Goal: Task Accomplishment & Management: Manage account settings

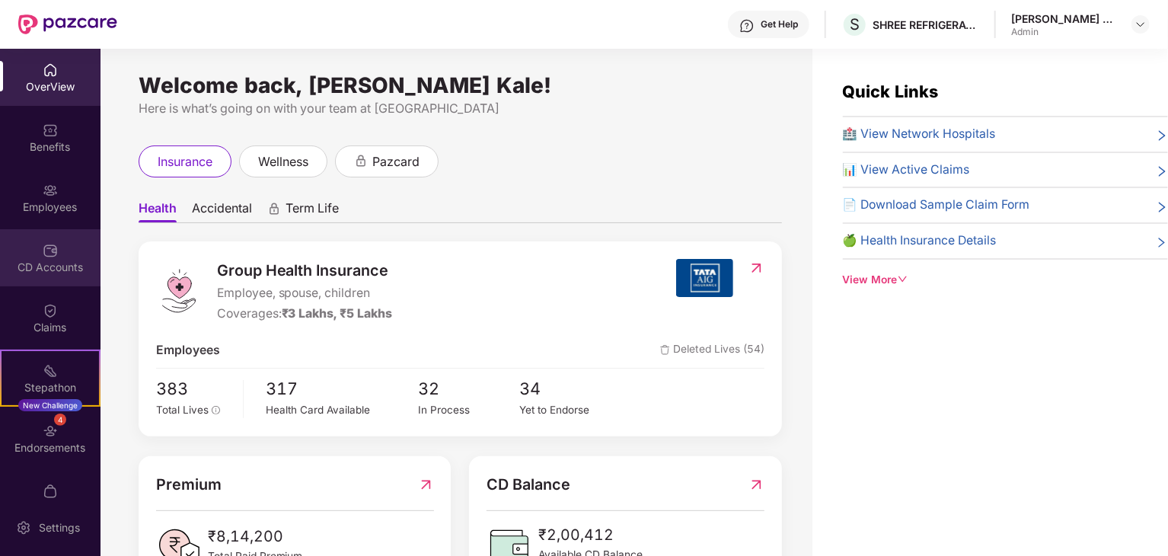
click at [58, 243] on div "CD Accounts" at bounding box center [50, 257] width 100 height 57
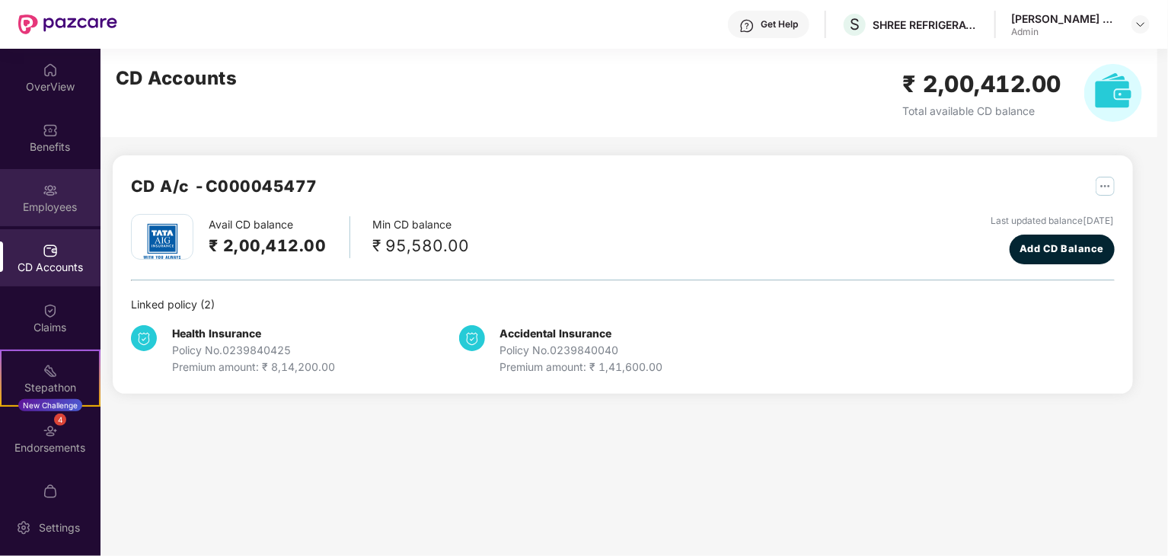
click at [50, 189] on img at bounding box center [50, 190] width 15 height 15
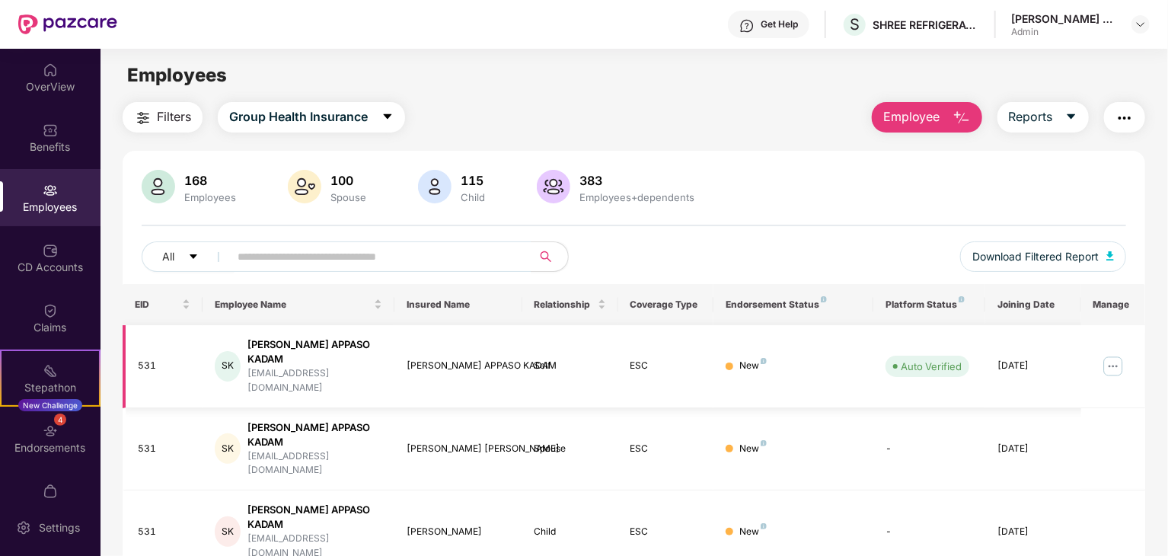
click at [1112, 354] on img at bounding box center [1113, 366] width 24 height 24
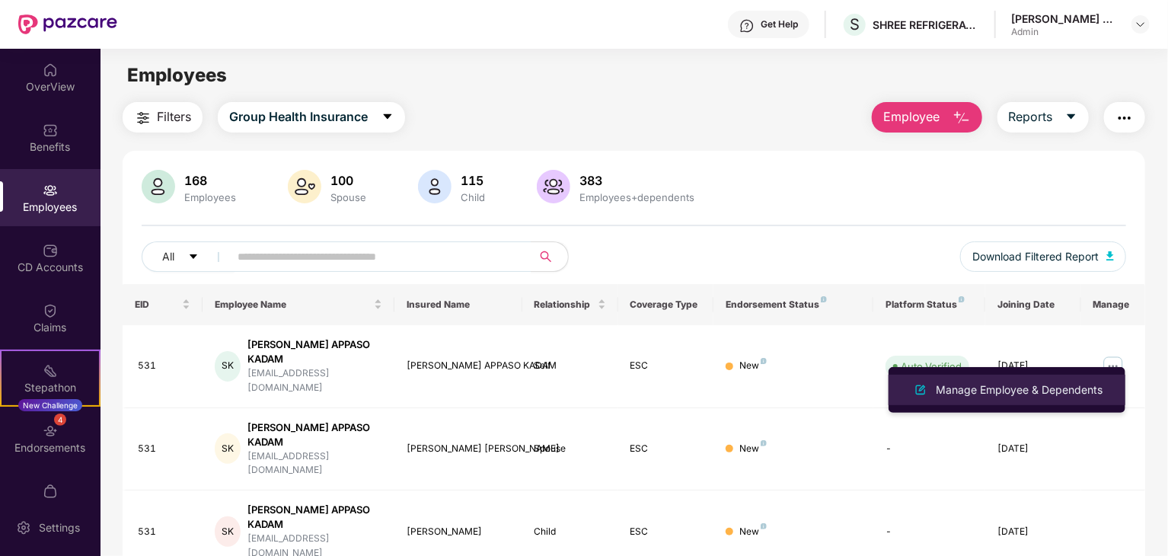
click at [1038, 385] on div "Manage Employee & Dependents" at bounding box center [1019, 389] width 173 height 17
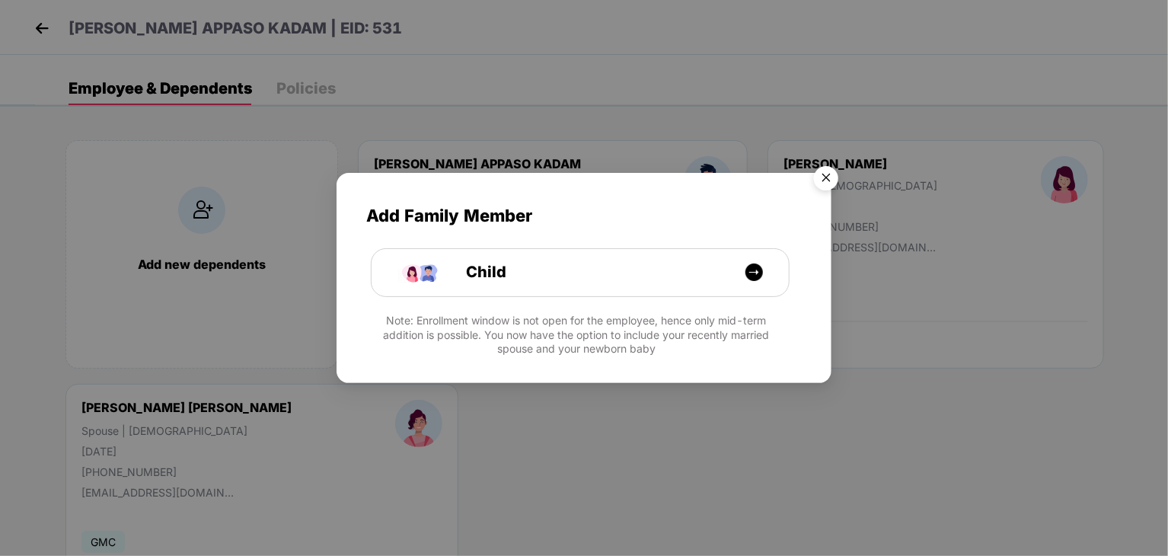
click at [585, 297] on div "Add Family Member Child Note: Enrollment window is not open for the employee, h…" at bounding box center [583, 270] width 495 height 195
click at [821, 180] on img "Close" at bounding box center [826, 180] width 43 height 43
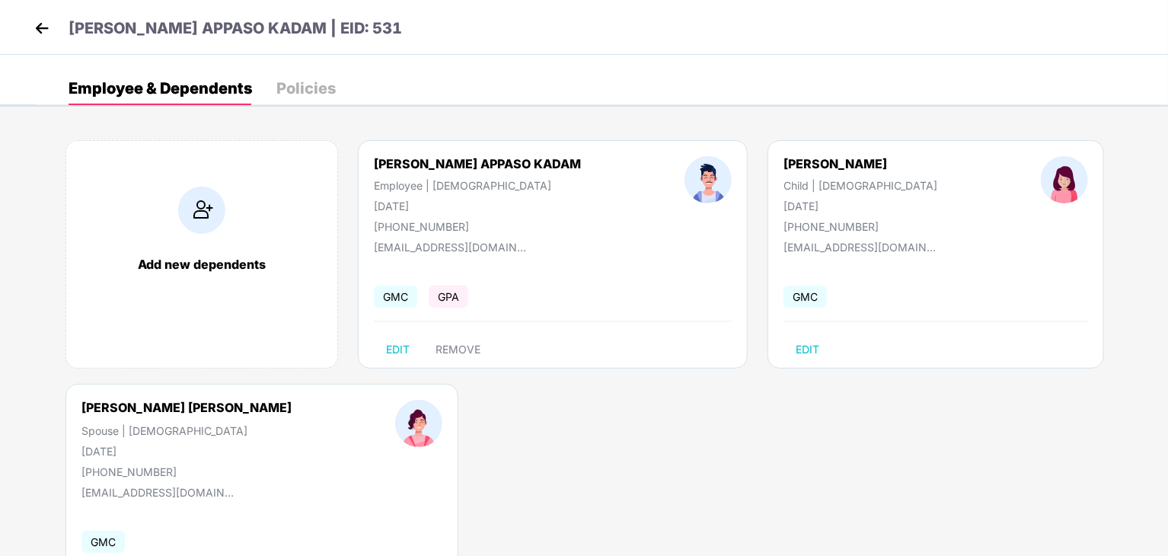
click at [393, 299] on span "GMC" at bounding box center [395, 296] width 43 height 22
click at [387, 297] on span "GMC" at bounding box center [395, 296] width 43 height 22
click at [405, 351] on span "EDIT" at bounding box center [398, 349] width 24 height 12
select select "****"
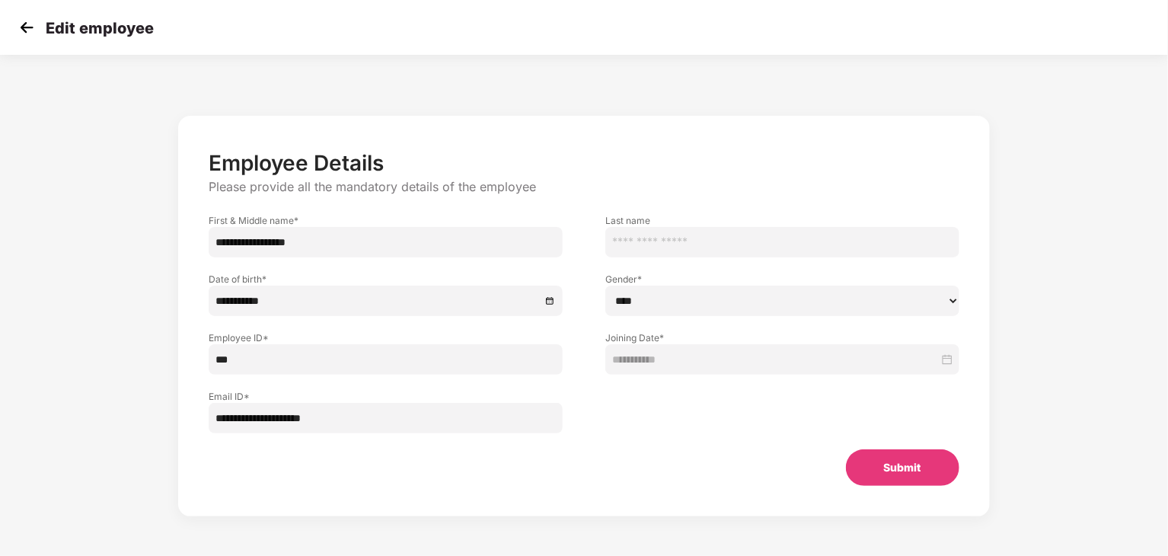
click at [840, 467] on div "Submit" at bounding box center [902, 467] width 162 height 37
click at [893, 473] on button "Submit" at bounding box center [902, 467] width 113 height 37
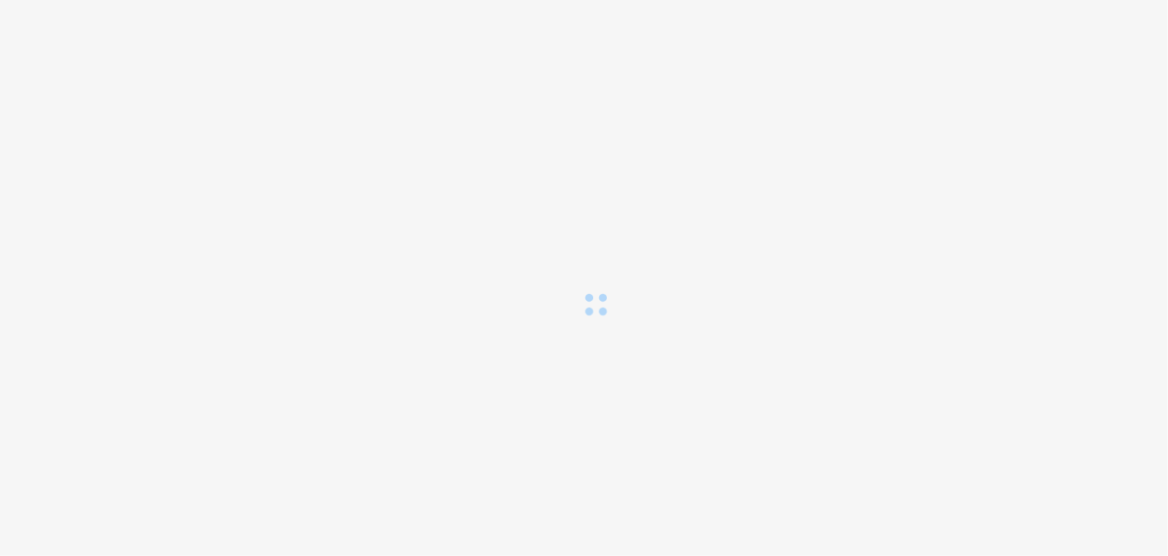
click at [25, 16] on div at bounding box center [584, 158] width 1168 height 317
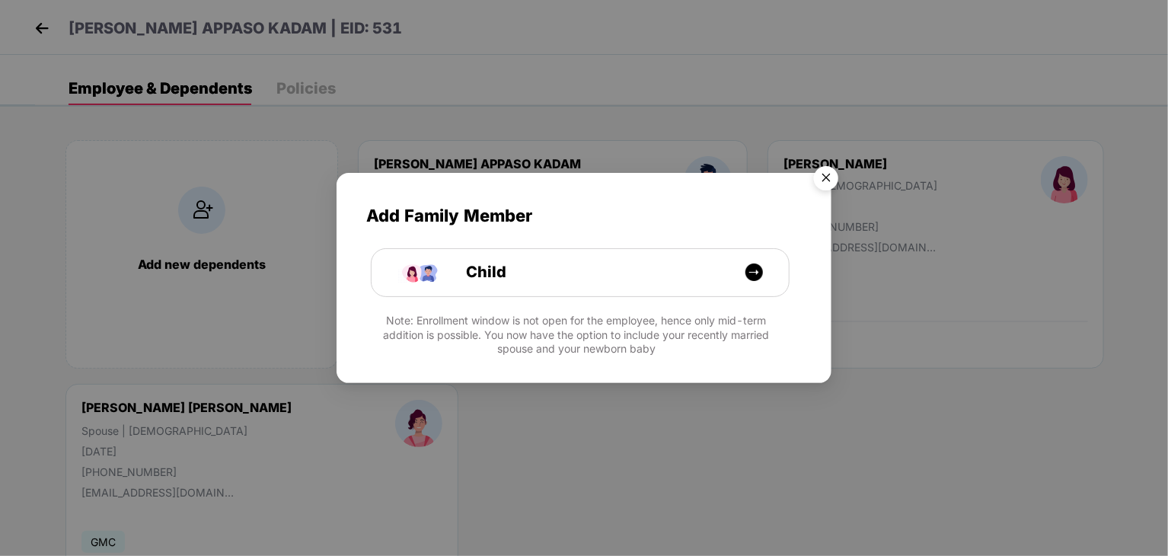
click at [821, 168] on img "Close" at bounding box center [826, 180] width 43 height 43
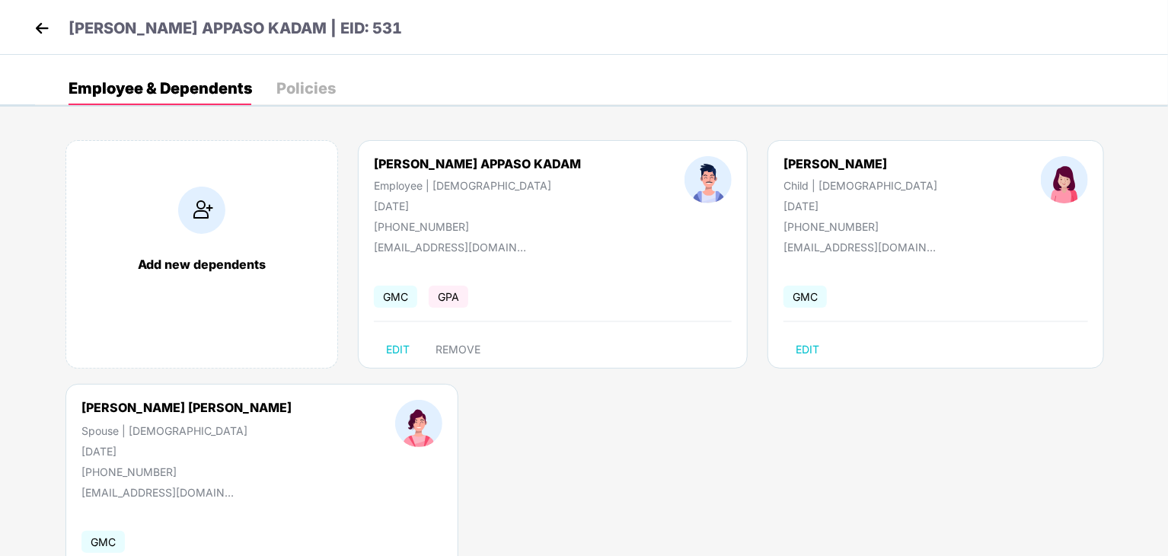
click at [319, 81] on div "Policies" at bounding box center [305, 88] width 59 height 15
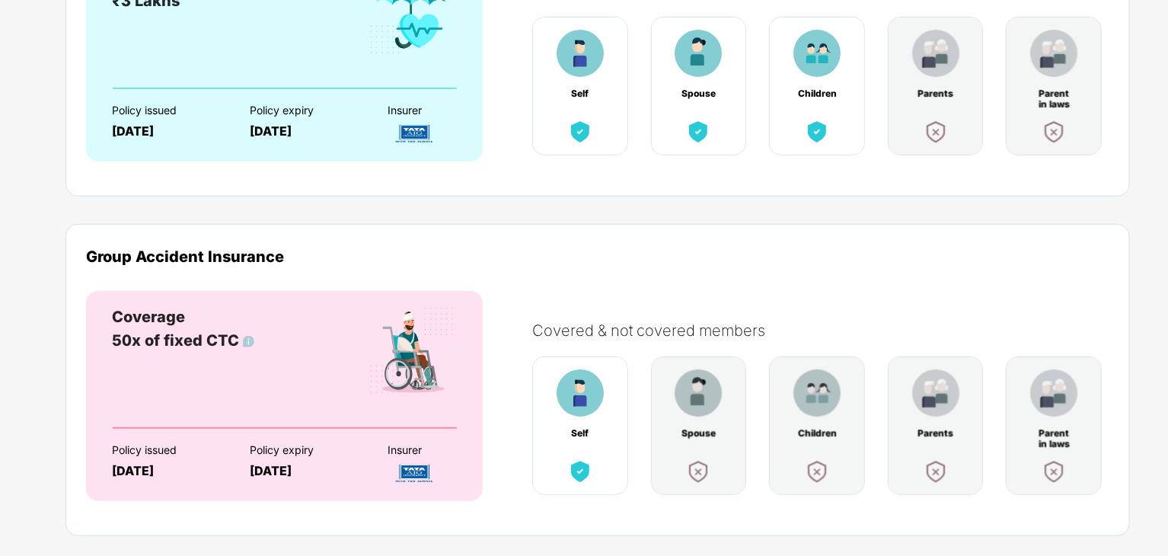
scroll to position [164, 0]
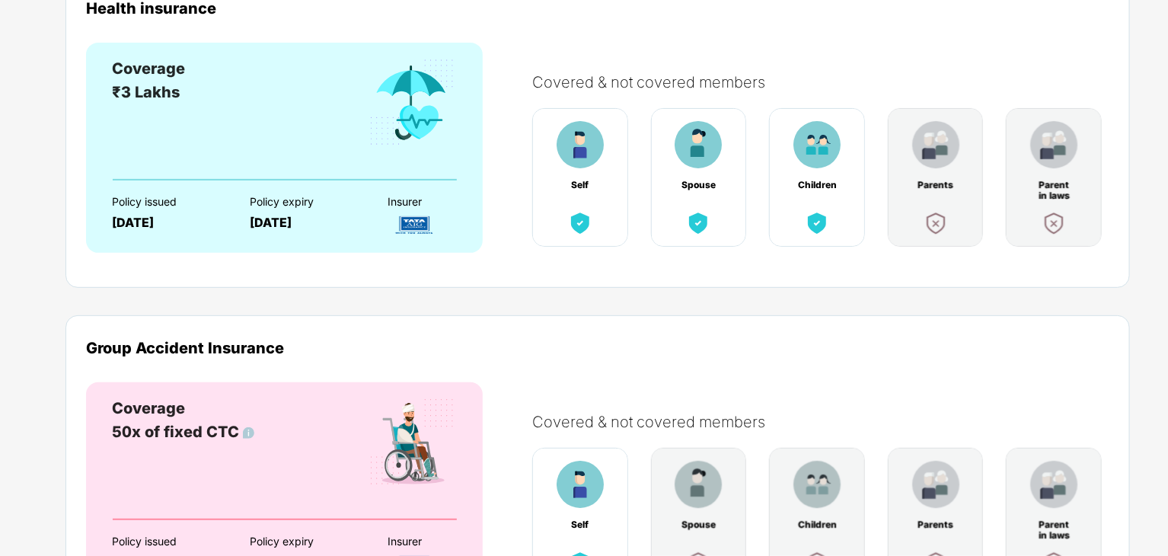
click at [413, 224] on img at bounding box center [414, 225] width 53 height 27
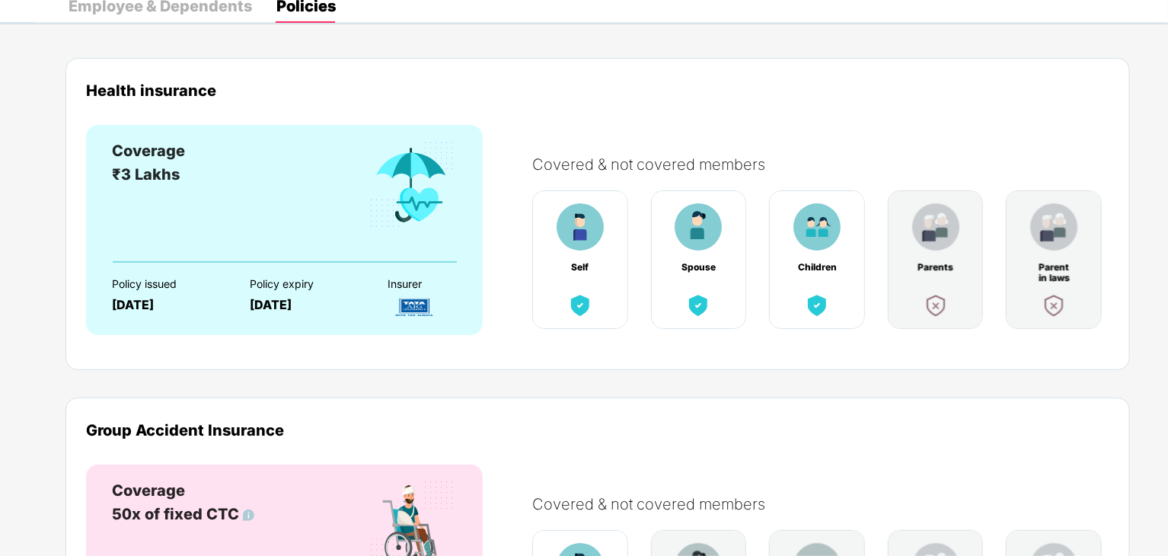
scroll to position [0, 0]
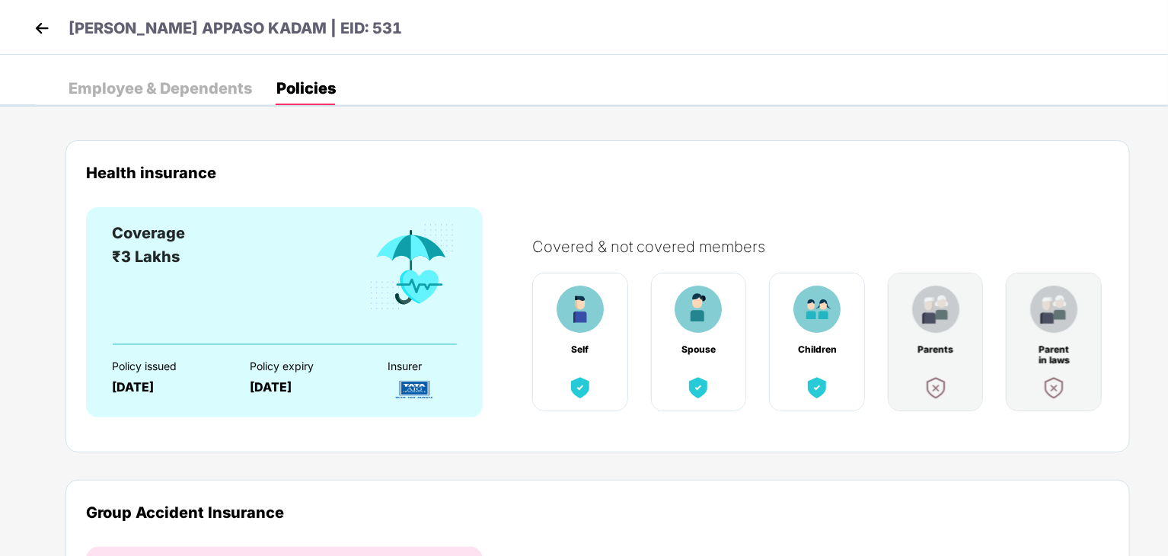
click at [164, 81] on div "Employee & Dependents" at bounding box center [160, 88] width 183 height 15
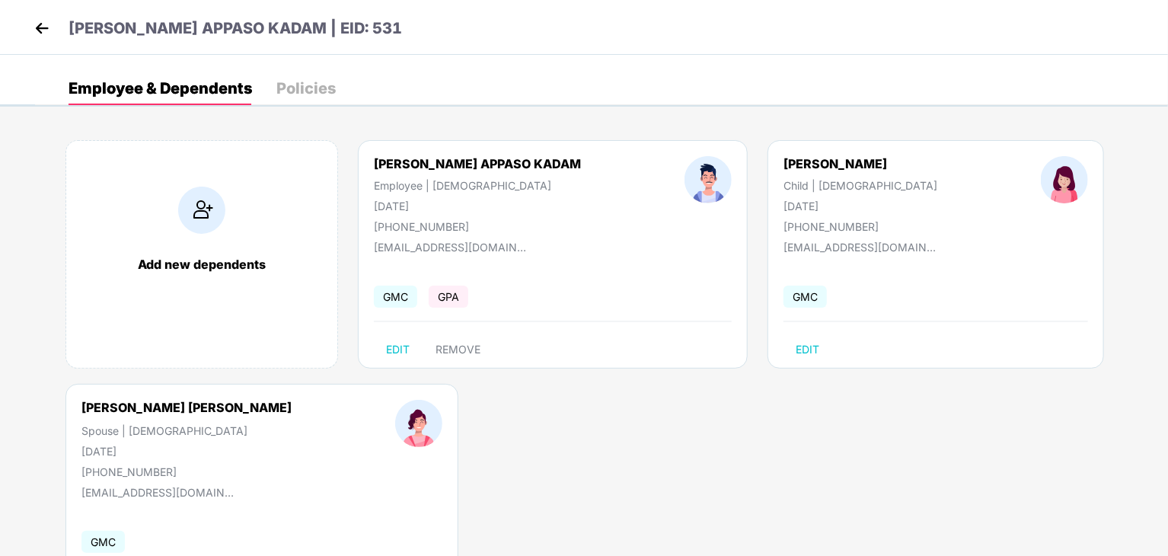
click at [33, 30] on img at bounding box center [41, 28] width 23 height 23
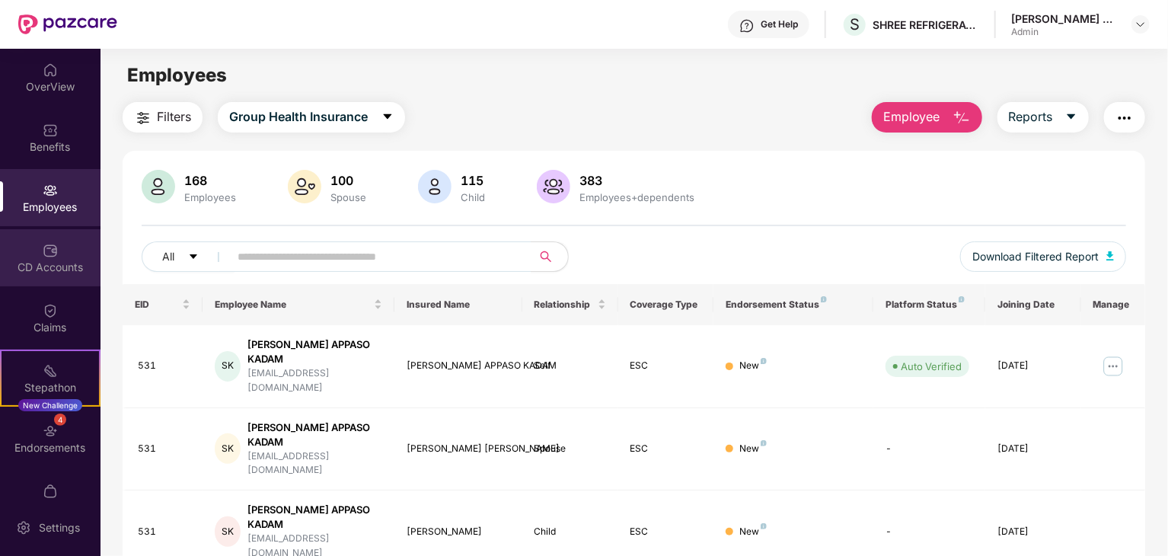
click at [56, 257] on div "CD Accounts" at bounding box center [50, 257] width 100 height 57
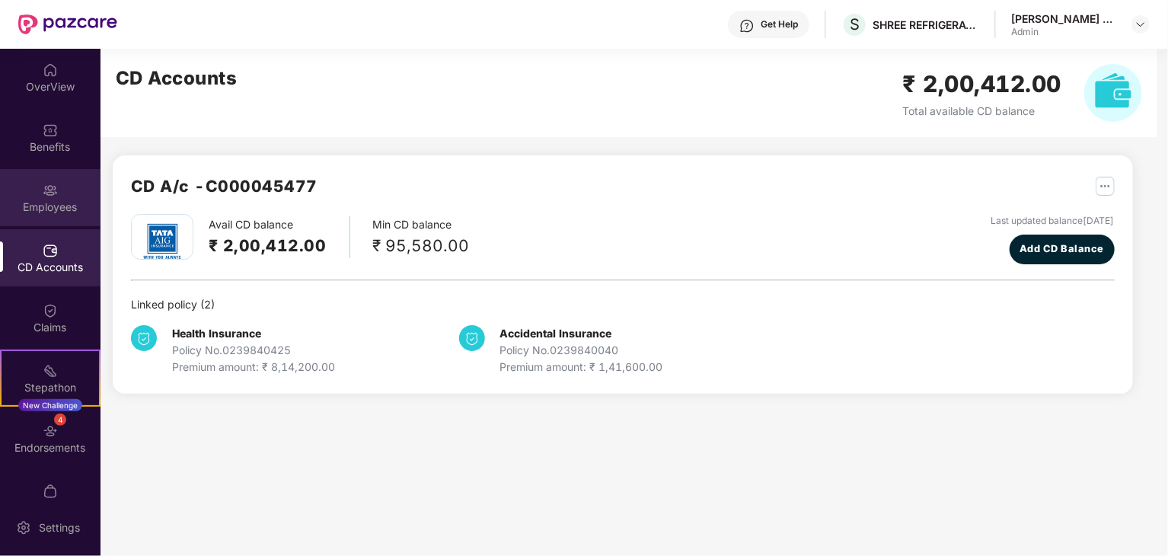
click at [59, 222] on div "Employees" at bounding box center [50, 197] width 100 height 57
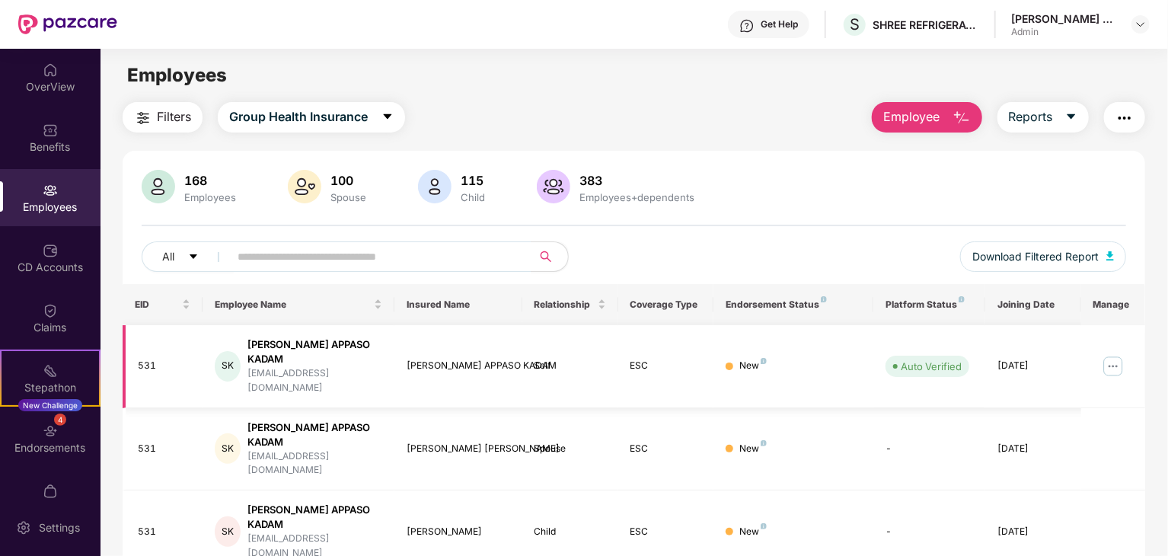
click at [1118, 354] on img at bounding box center [1113, 366] width 24 height 24
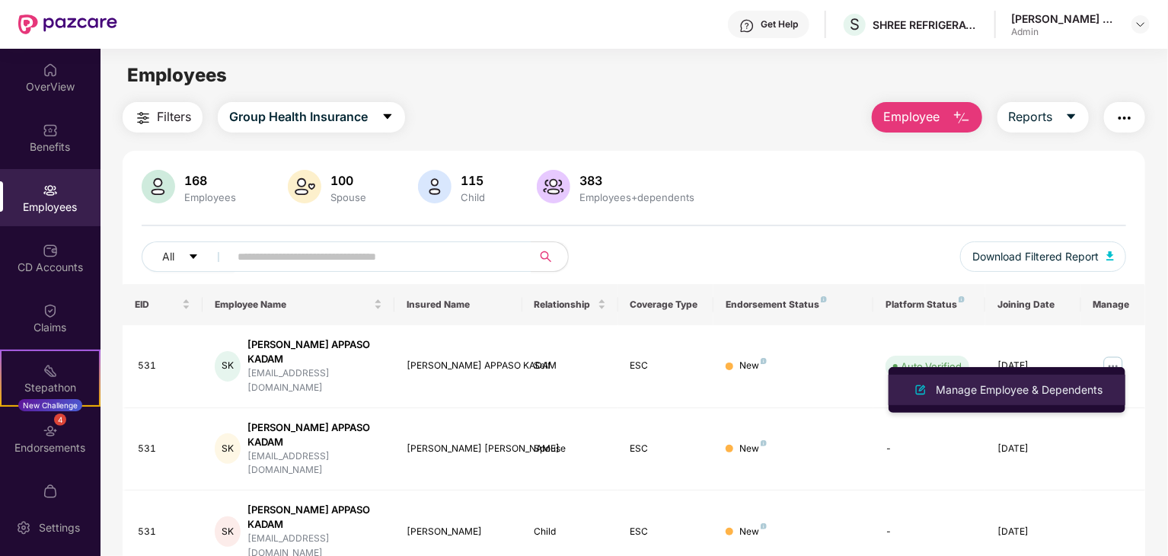
click at [1057, 389] on div "Manage Employee & Dependents" at bounding box center [1019, 389] width 173 height 17
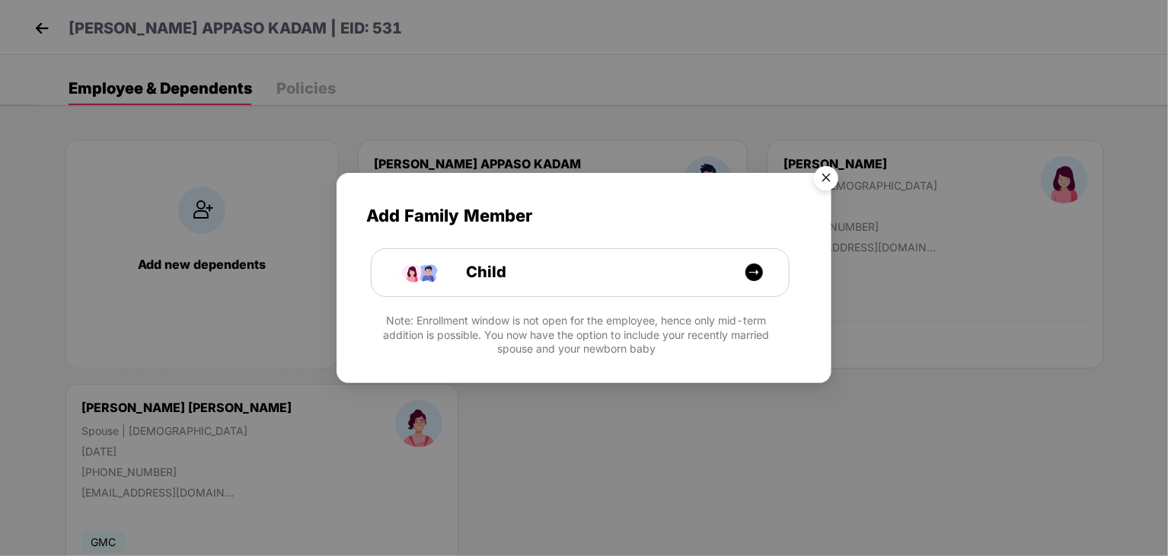
click at [826, 179] on img "Close" at bounding box center [826, 180] width 43 height 43
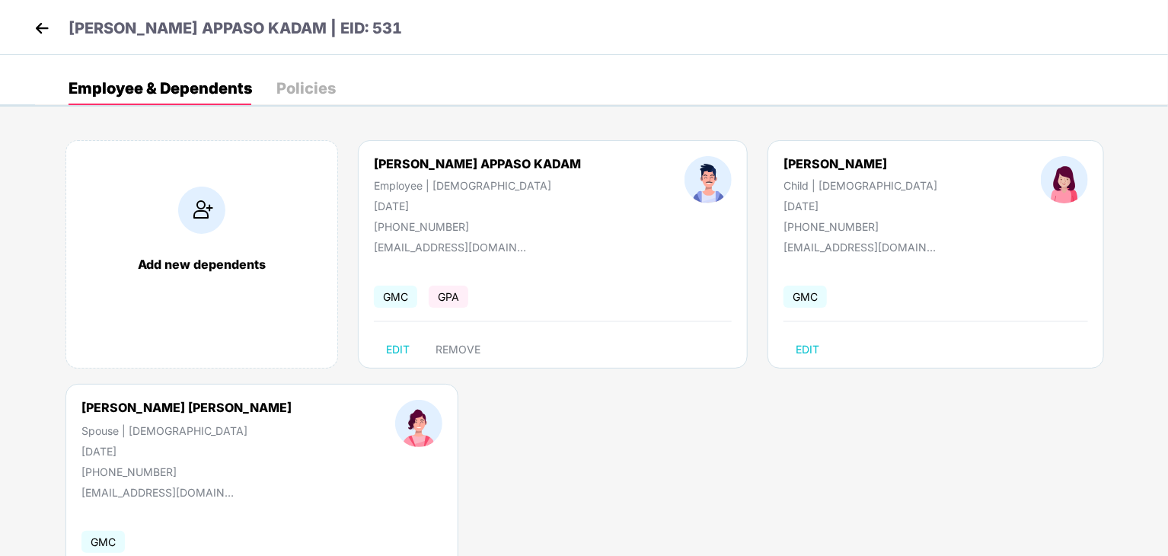
click at [37, 24] on img at bounding box center [41, 28] width 23 height 23
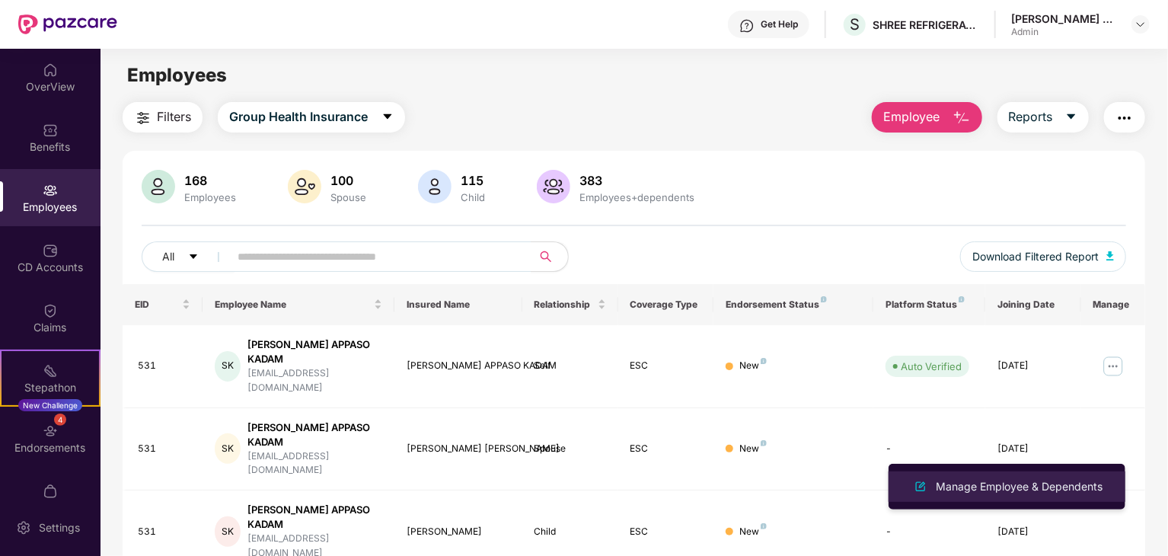
click at [1075, 492] on div "Manage Employee & Dependents" at bounding box center [1019, 486] width 173 height 17
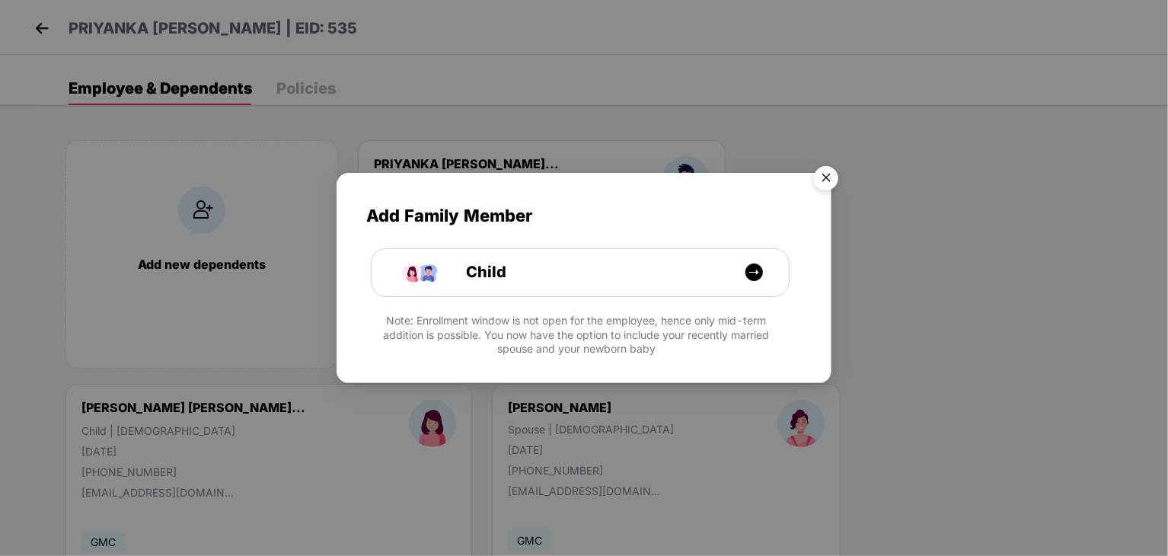
click at [824, 176] on img "Close" at bounding box center [826, 180] width 43 height 43
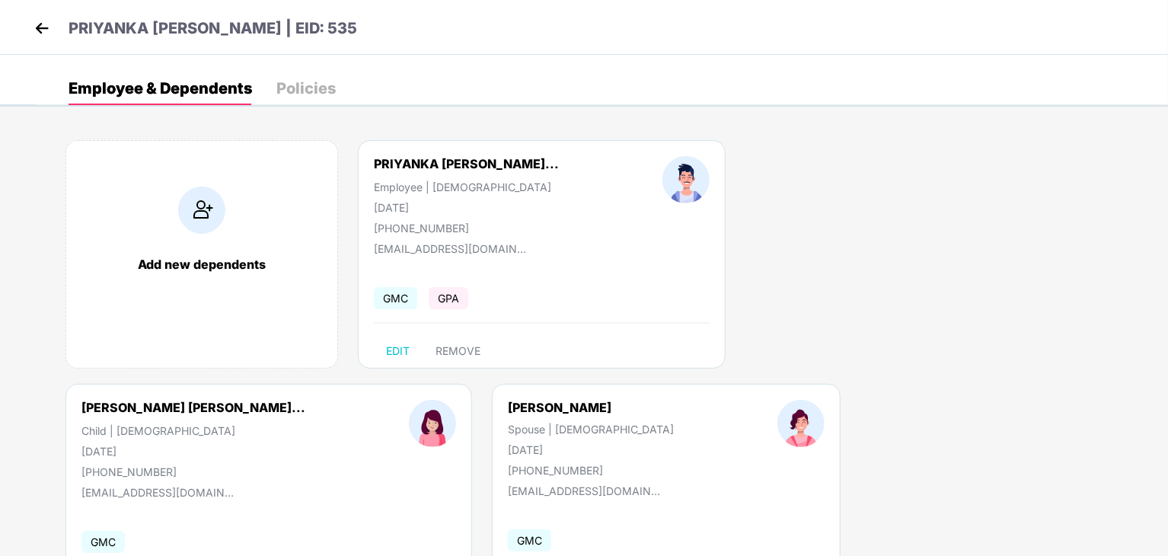
click at [32, 23] on img at bounding box center [41, 28] width 23 height 23
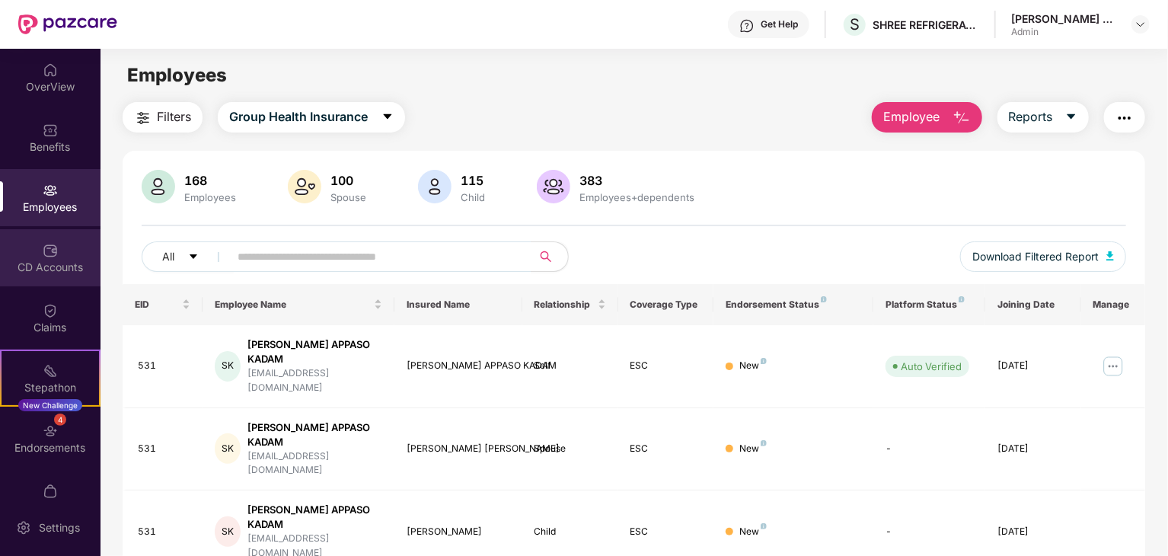
click at [63, 266] on div "CD Accounts" at bounding box center [50, 267] width 100 height 15
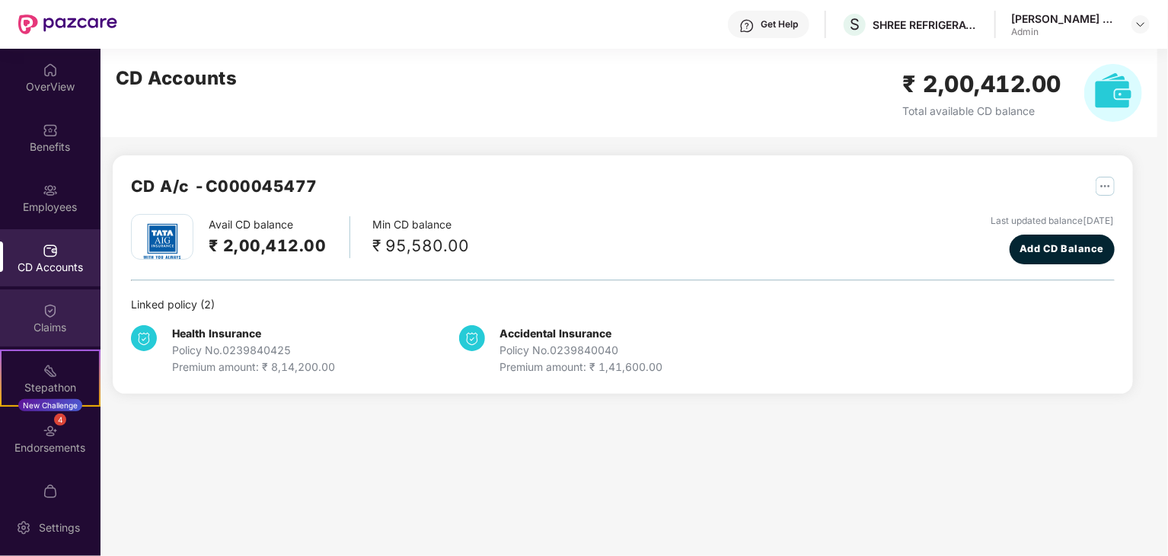
click at [58, 308] on div "Claims" at bounding box center [50, 317] width 100 height 57
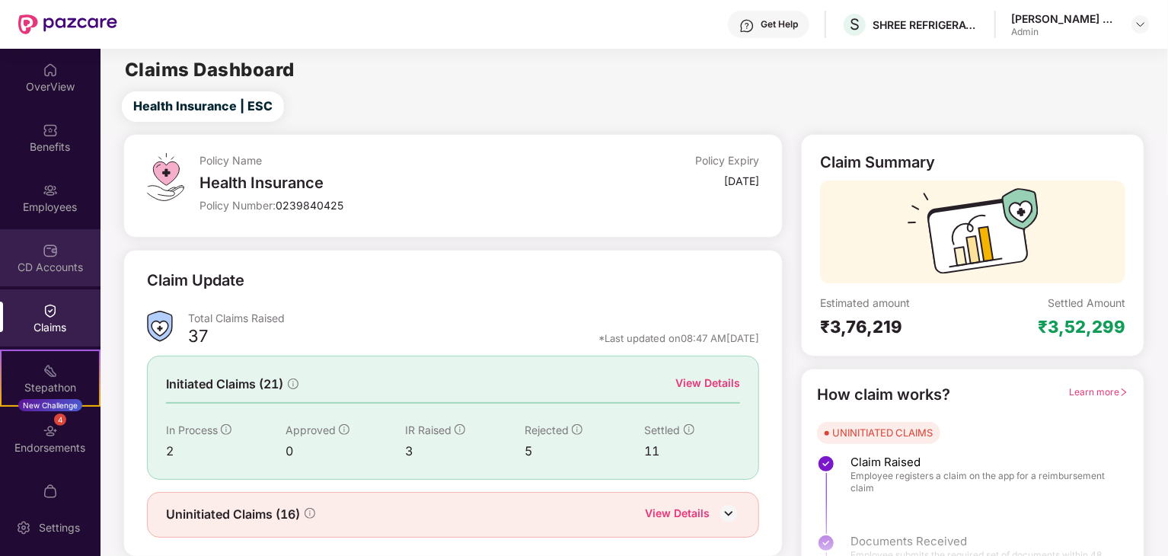
click at [46, 250] on img at bounding box center [50, 250] width 15 height 15
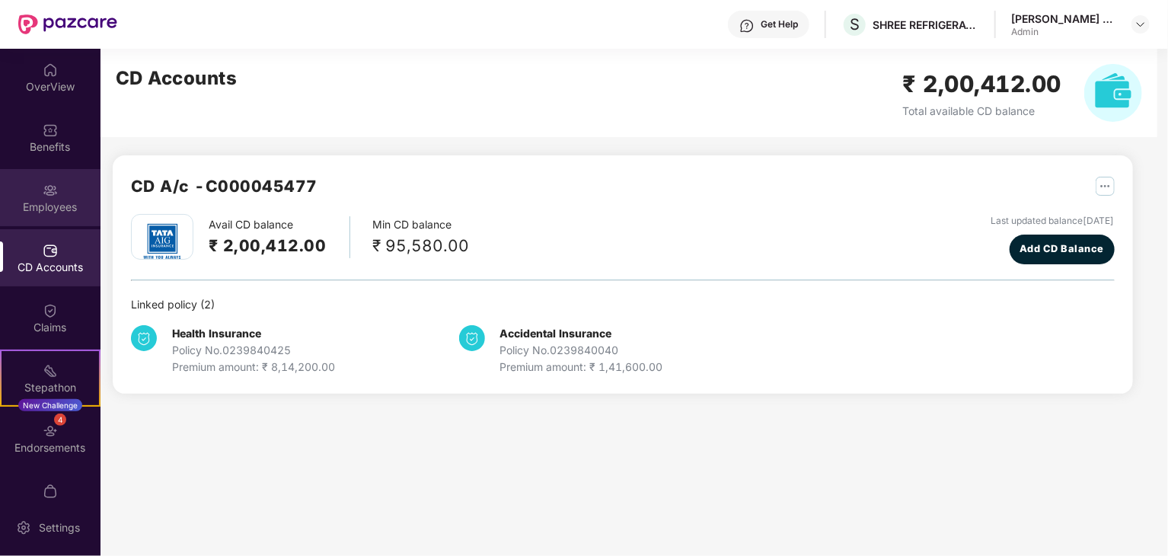
click at [47, 210] on div "Employees" at bounding box center [50, 206] width 100 height 15
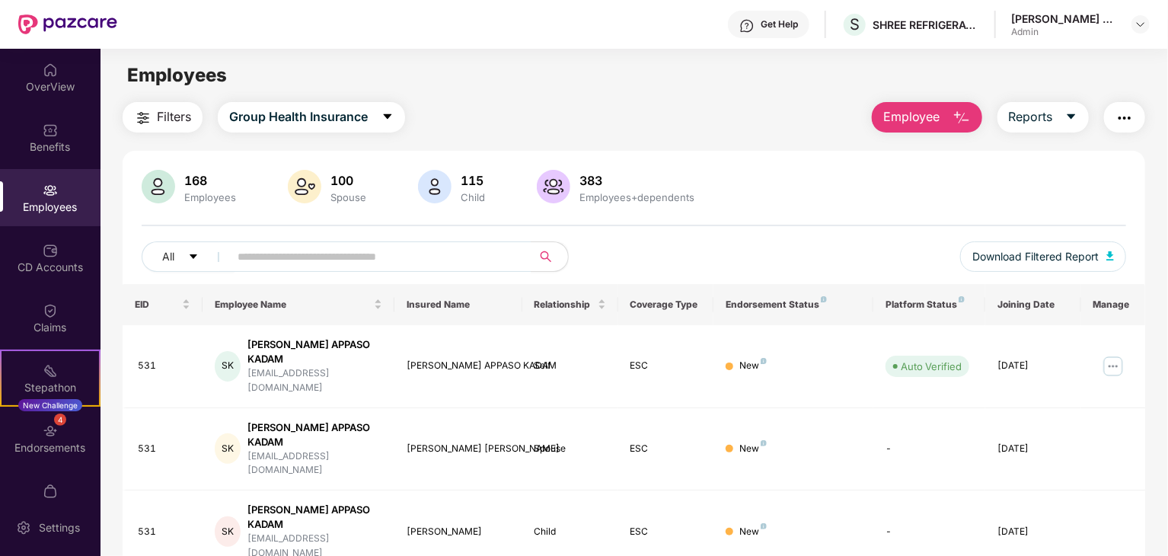
click at [560, 490] on td "Child" at bounding box center [570, 531] width 96 height 83
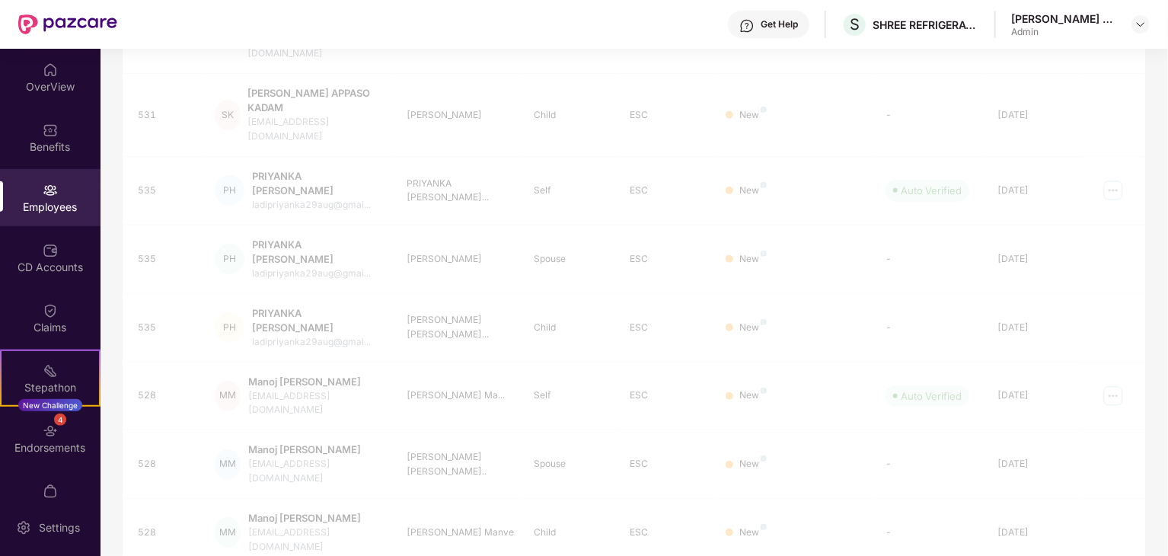
scroll to position [403, 0]
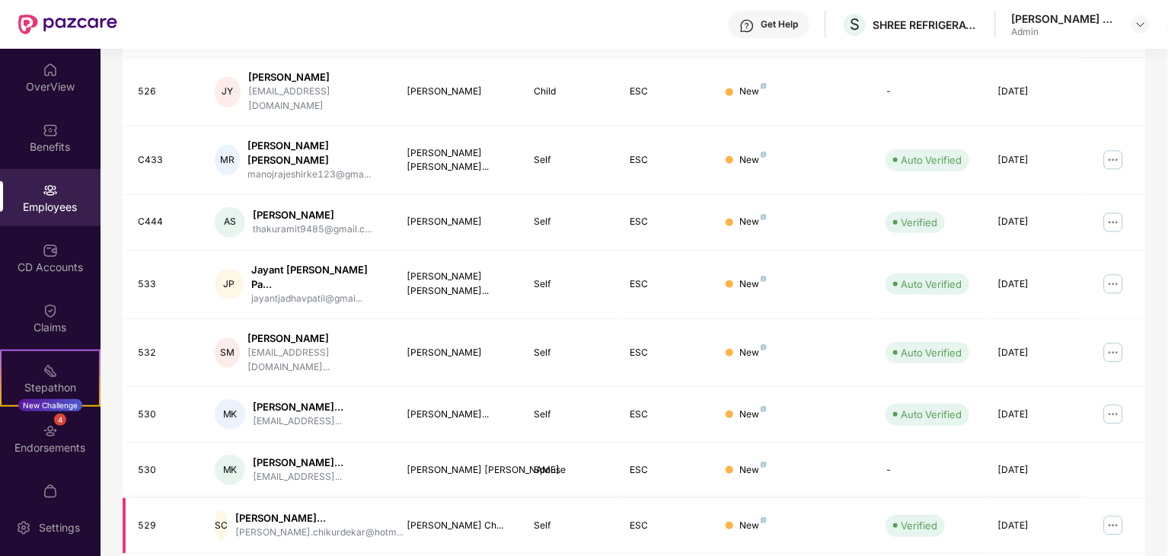
click at [1115, 513] on img at bounding box center [1113, 525] width 24 height 24
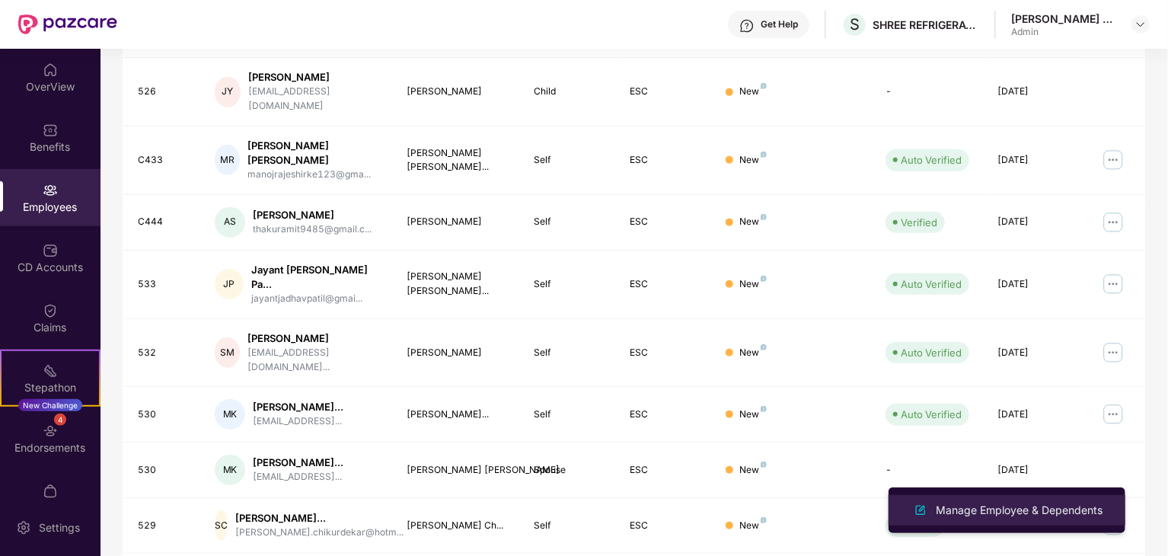
click at [1062, 510] on div "Manage Employee & Dependents" at bounding box center [1019, 510] width 173 height 17
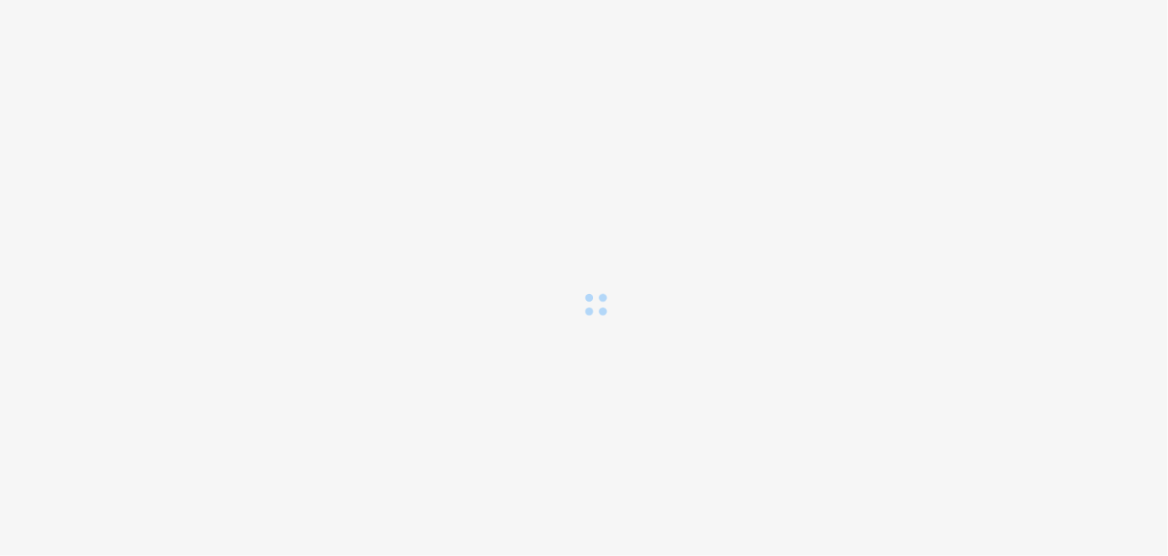
click at [1062, 510] on body at bounding box center [584, 278] width 1168 height 556
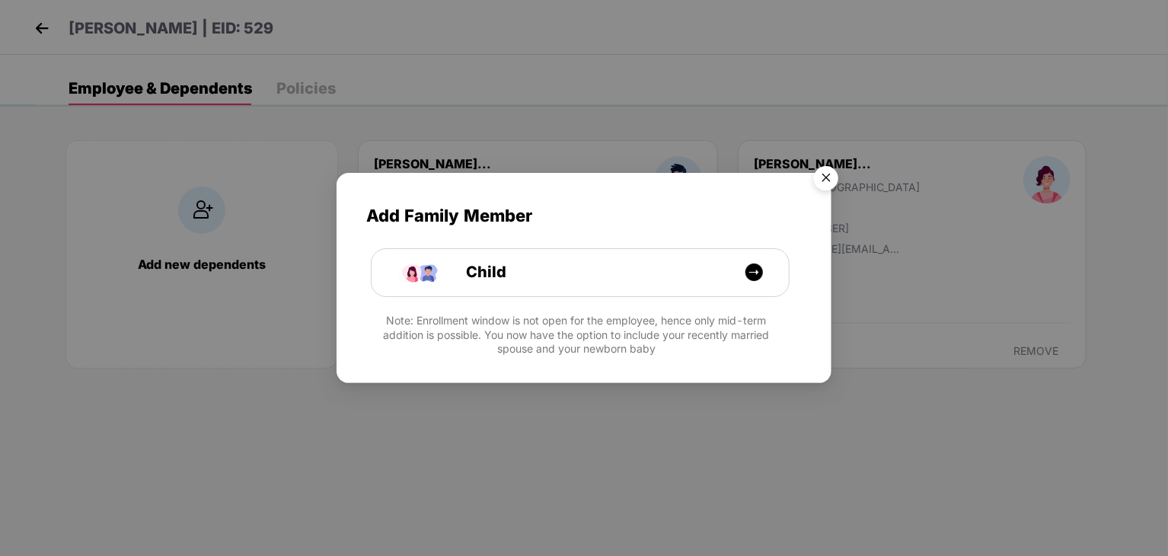
click at [825, 180] on img "Close" at bounding box center [826, 180] width 43 height 43
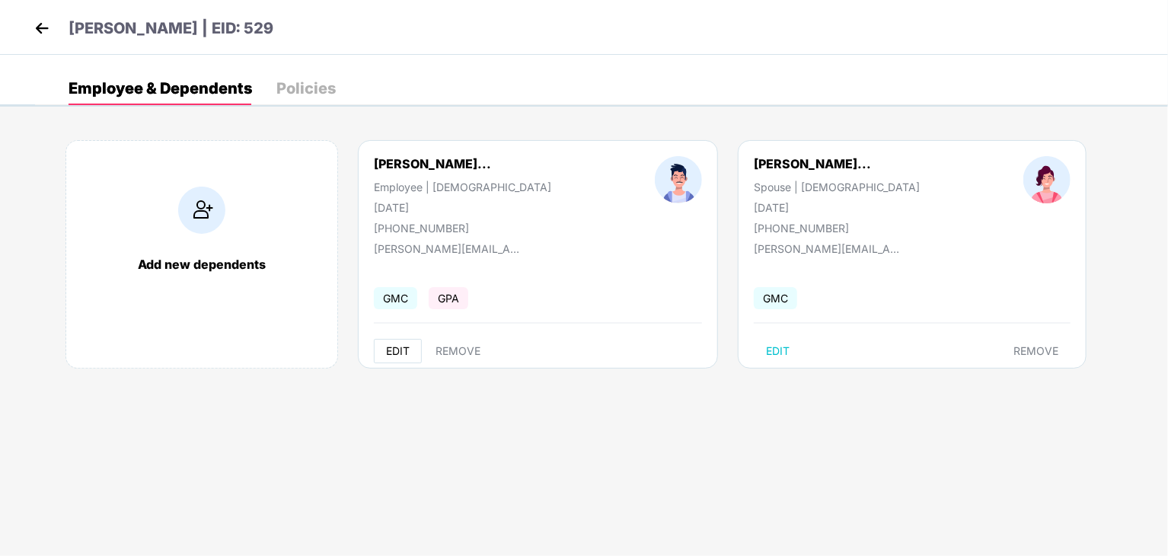
click at [396, 354] on span "EDIT" at bounding box center [398, 351] width 24 height 12
select select "****"
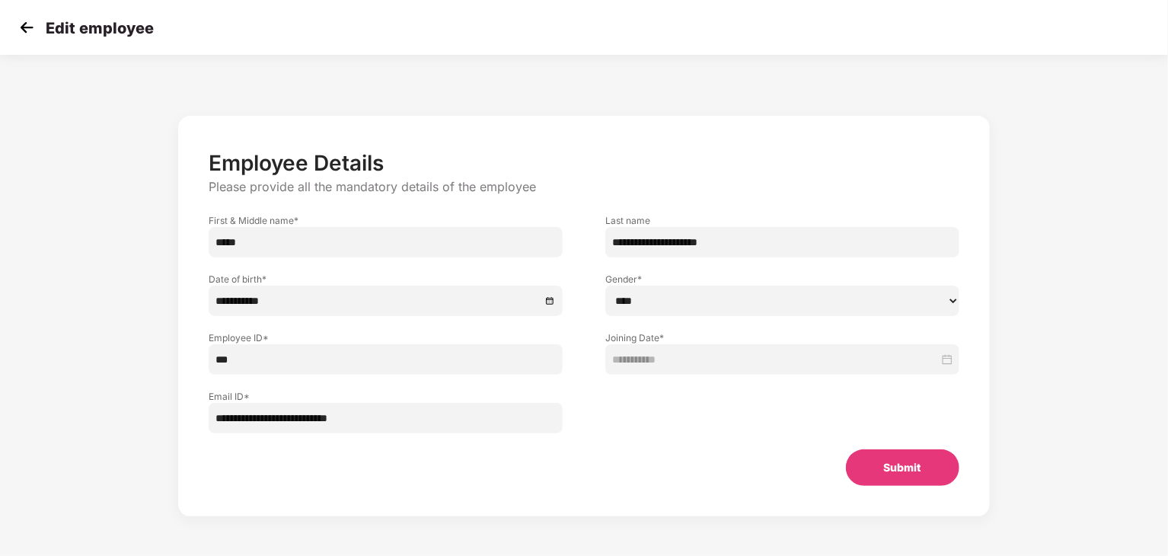
click at [871, 460] on button "Submit" at bounding box center [902, 467] width 113 height 37
click at [850, 462] on button "Submit" at bounding box center [891, 467] width 135 height 37
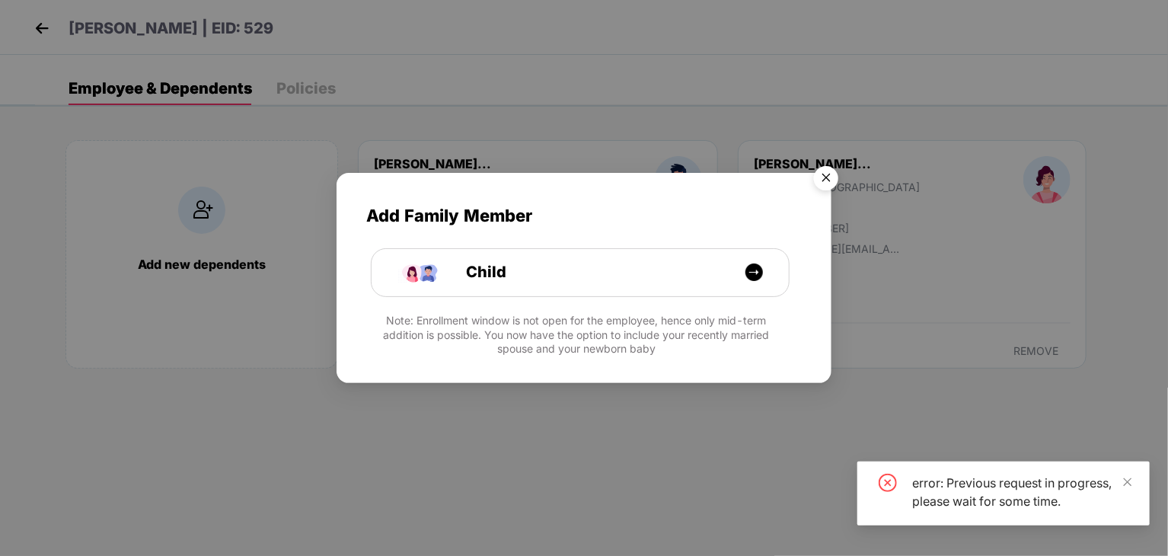
click at [828, 168] on img "Close" at bounding box center [826, 180] width 43 height 43
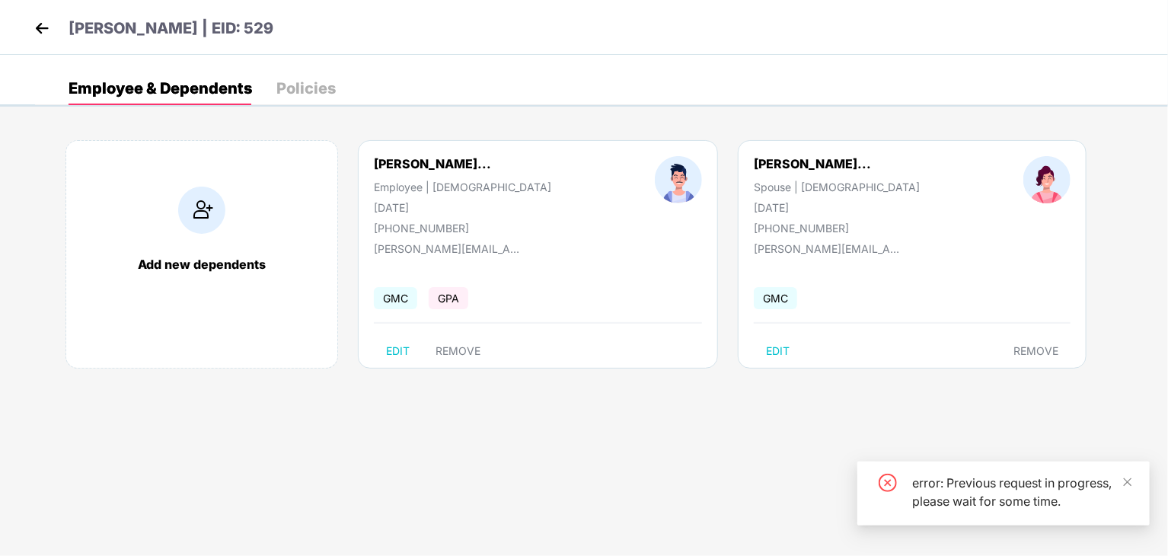
click at [24, 28] on div "[PERSON_NAME] | EID: 529" at bounding box center [584, 27] width 1168 height 55
click at [30, 28] on div "[PERSON_NAME] | EID: 529" at bounding box center [584, 27] width 1168 height 55
click at [37, 25] on img at bounding box center [41, 28] width 23 height 23
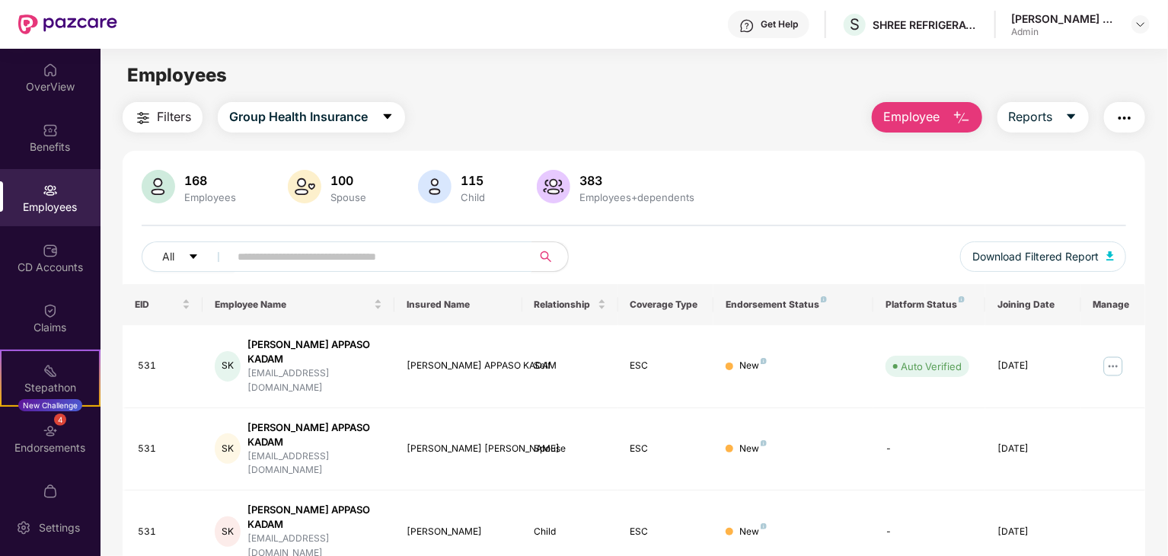
click at [338, 257] on input "text" at bounding box center [374, 256] width 273 height 23
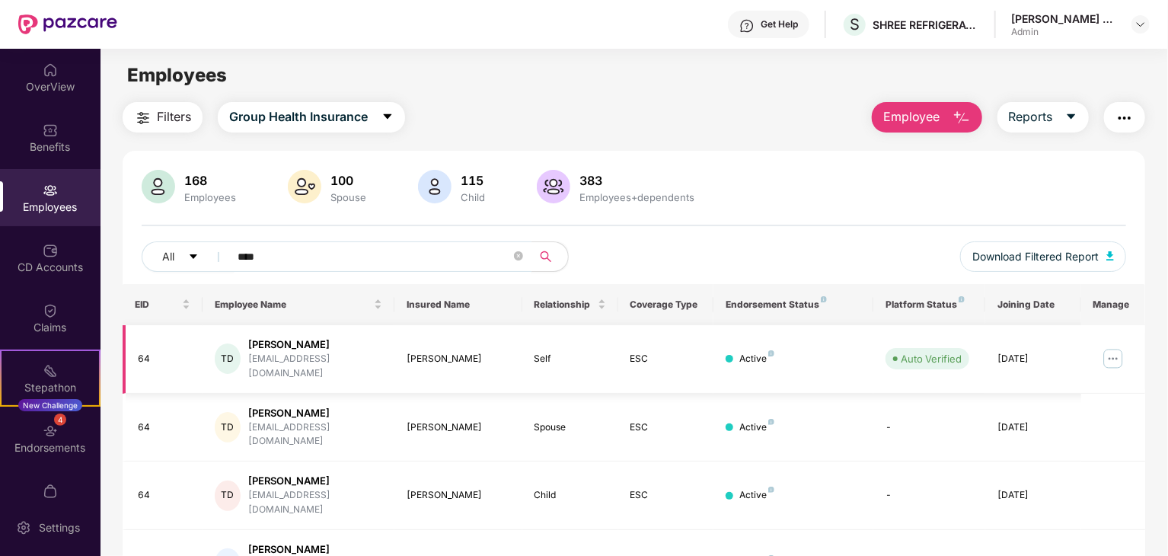
type input "****"
click at [1111, 351] on img at bounding box center [1113, 358] width 24 height 24
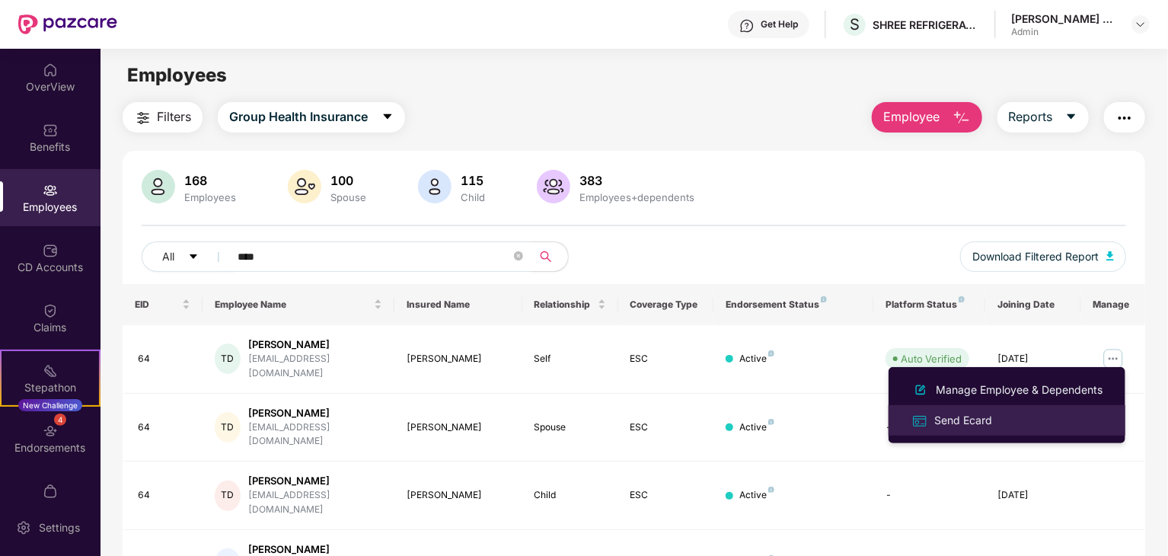
click at [1000, 426] on div "Send Ecard" at bounding box center [1006, 420] width 197 height 18
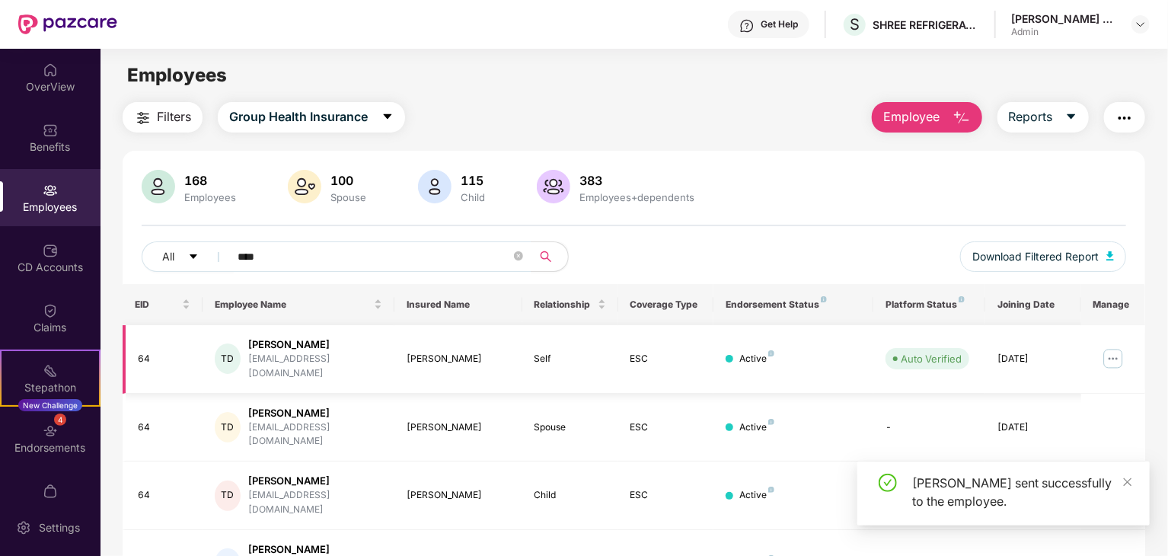
click at [1112, 351] on img at bounding box center [1113, 358] width 24 height 24
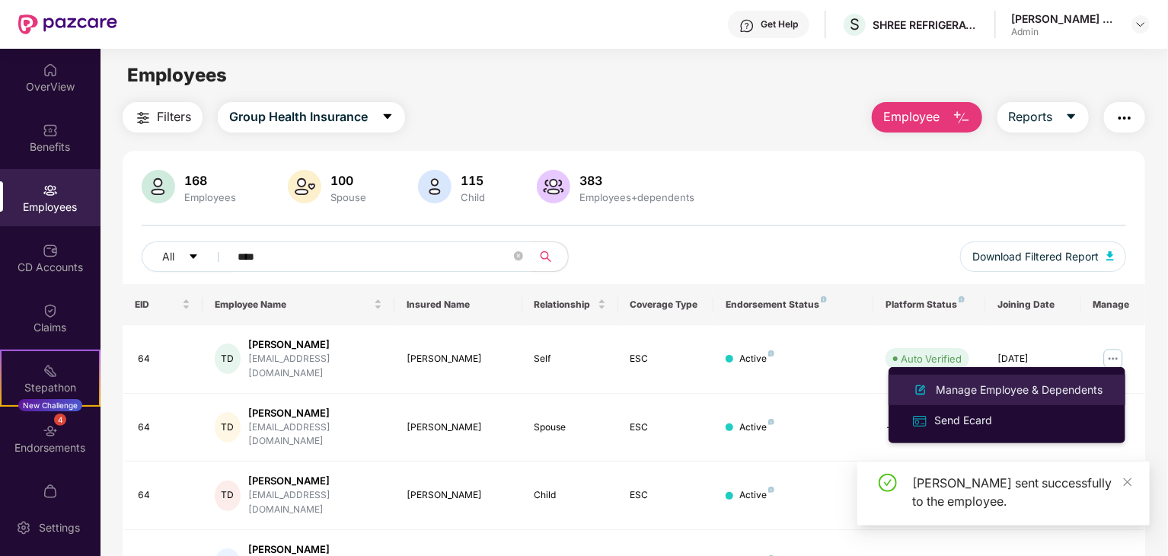
click at [1028, 391] on div "Manage Employee & Dependents" at bounding box center [1019, 389] width 173 height 17
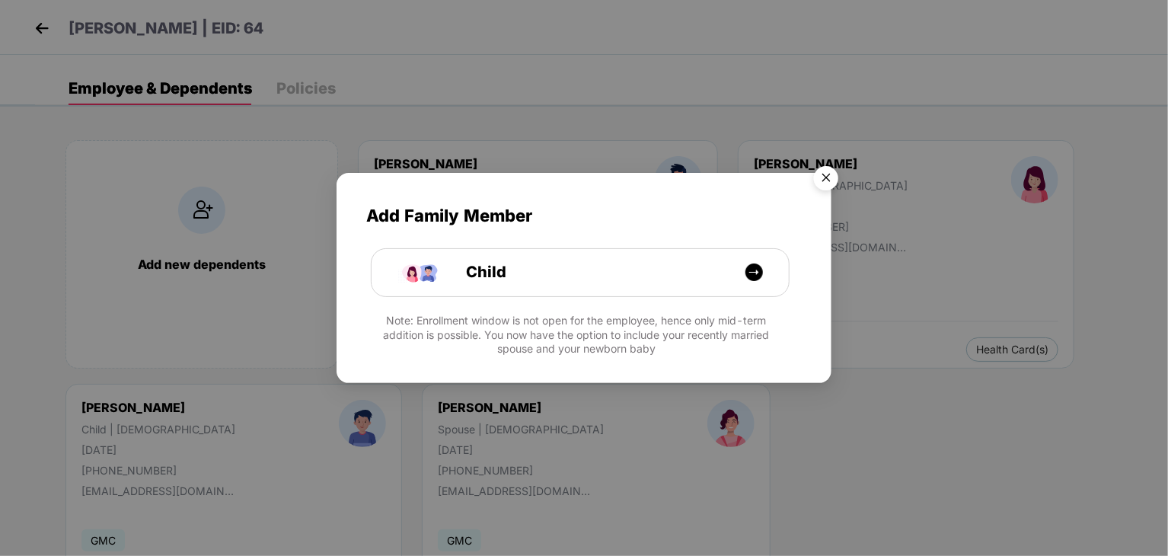
click at [828, 173] on img "Close" at bounding box center [826, 180] width 43 height 43
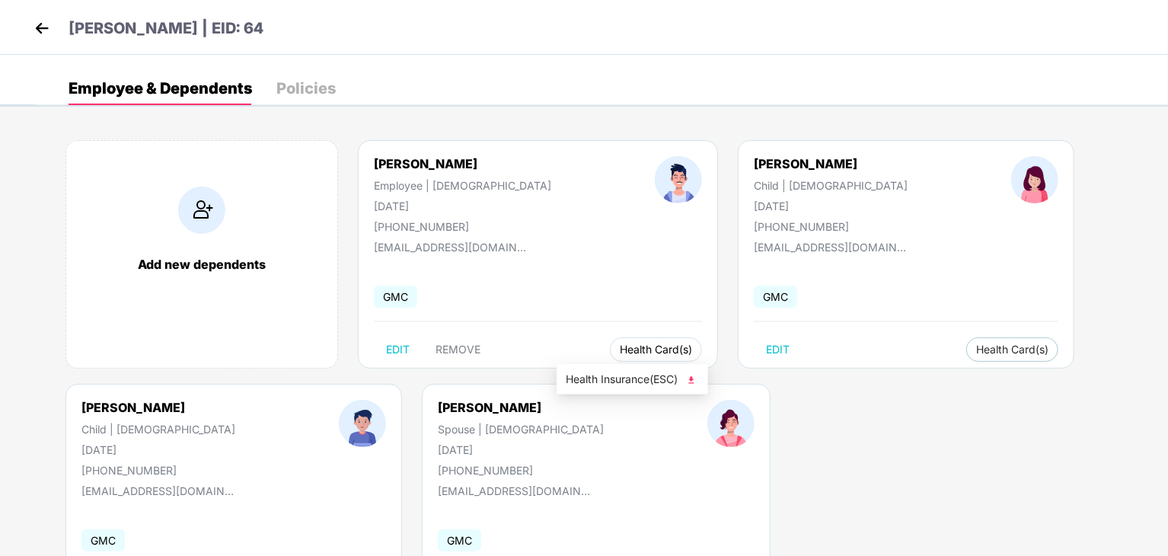
click at [620, 353] on span "Health Card(s)" at bounding box center [656, 350] width 72 height 8
click at [603, 372] on span "Health Insurance(ESC)" at bounding box center [632, 379] width 133 height 17
click at [966, 341] on button "Health Card(s)" at bounding box center [1012, 349] width 92 height 24
click at [976, 349] on span "Health Card(s)" at bounding box center [1012, 350] width 72 height 8
click at [892, 381] on span "Health Insurance(ESC)" at bounding box center [924, 379] width 133 height 17
